Goal: Information Seeking & Learning: Learn about a topic

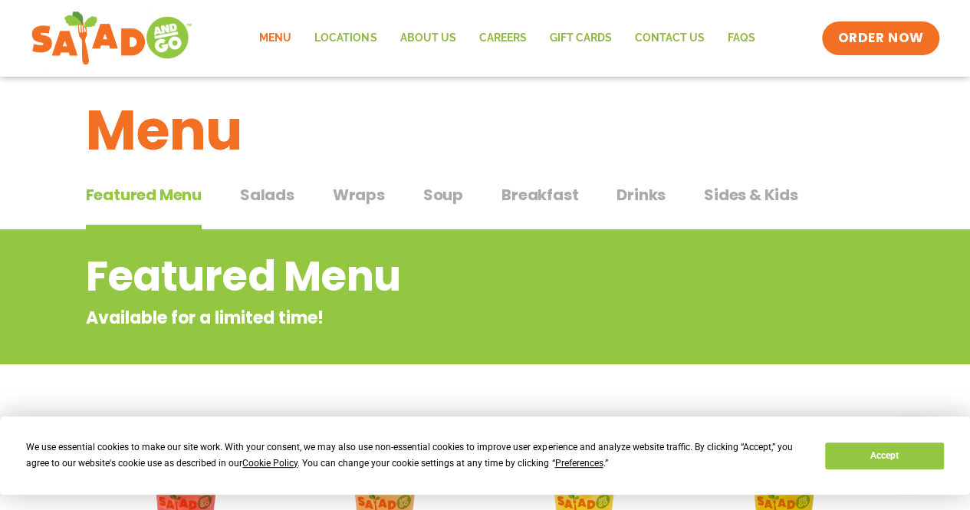
scroll to position [12, 0]
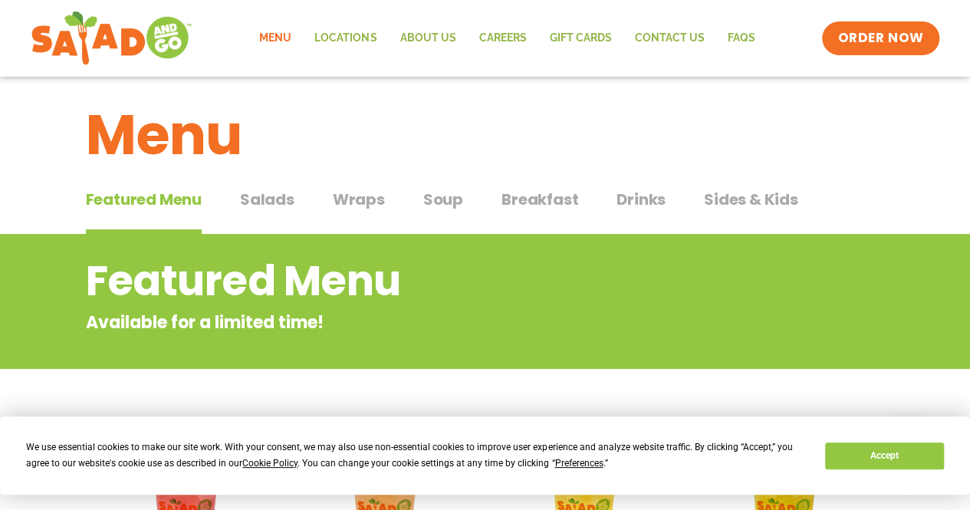
click at [264, 196] on span "Salads" at bounding box center [267, 199] width 54 height 23
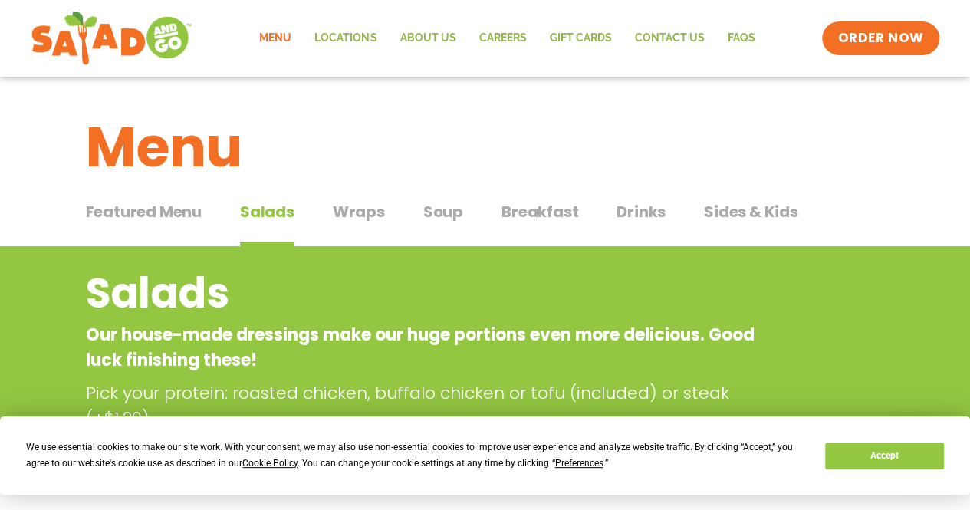
click at [353, 207] on span "Wraps" at bounding box center [359, 211] width 52 height 23
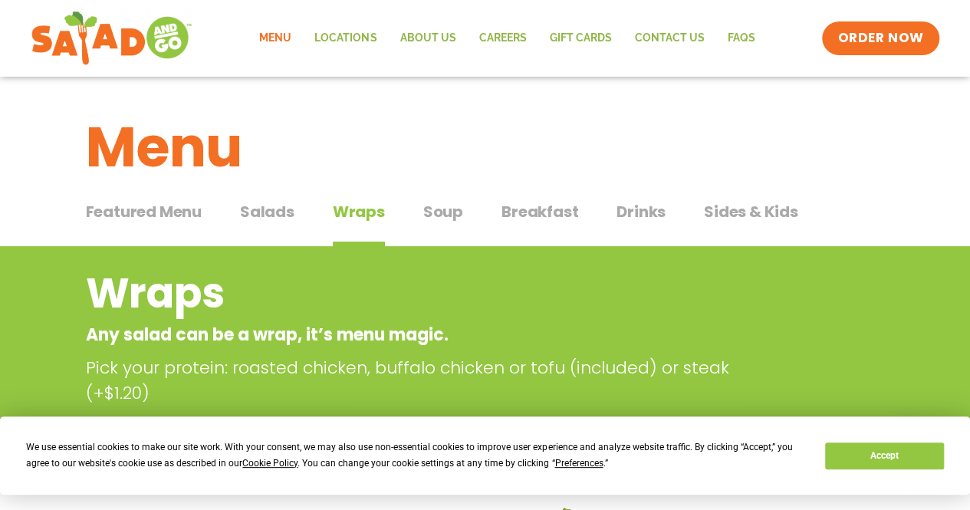
click at [285, 216] on span "Salads" at bounding box center [267, 211] width 54 height 23
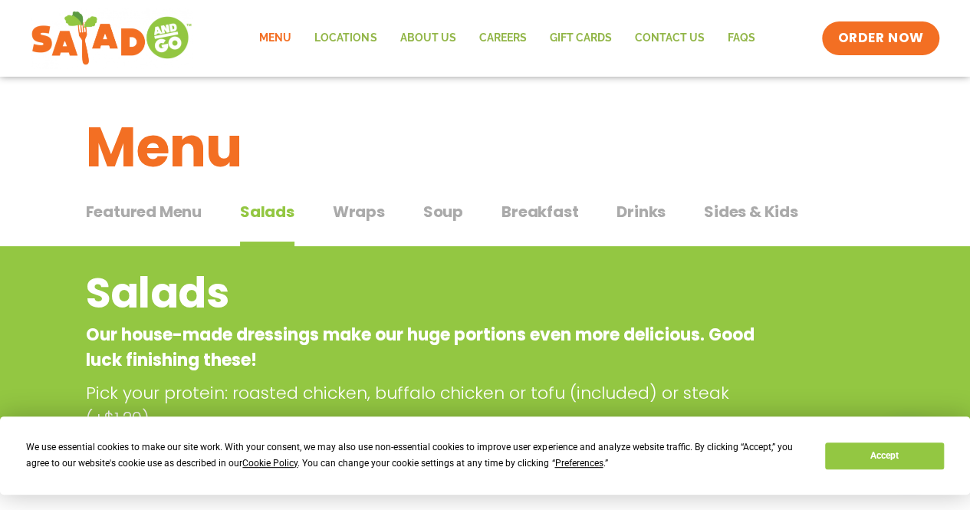
click at [368, 209] on span "Wraps" at bounding box center [359, 211] width 52 height 23
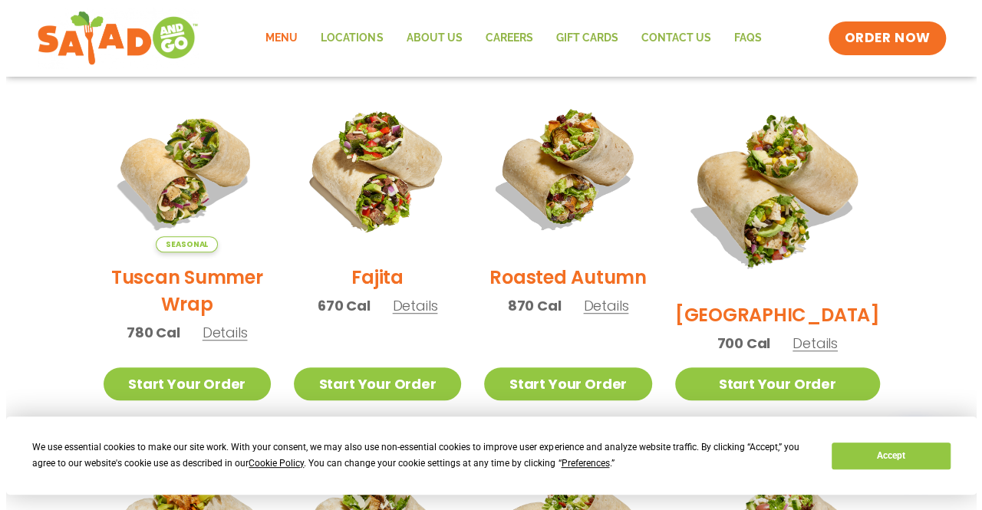
scroll to position [383, 0]
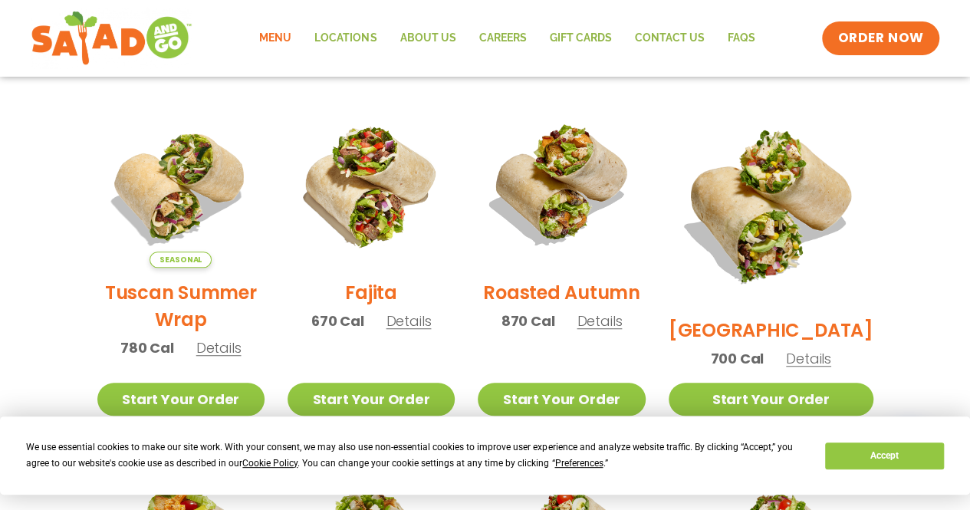
click at [819, 349] on span "Details" at bounding box center [808, 358] width 45 height 19
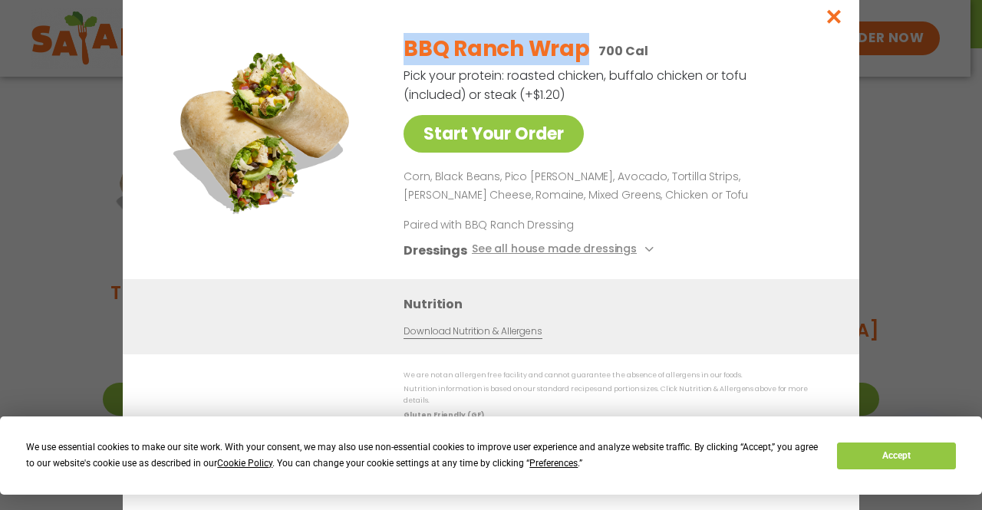
drag, startPoint x: 406, startPoint y: 56, endPoint x: 586, endPoint y: 52, distance: 179.5
click at [586, 52] on h2 "BBQ Ranch Wrap" at bounding box center [496, 49] width 186 height 32
copy h2 "BBQ Ranch Wrap"
